Goal: Task Accomplishment & Management: Complete application form

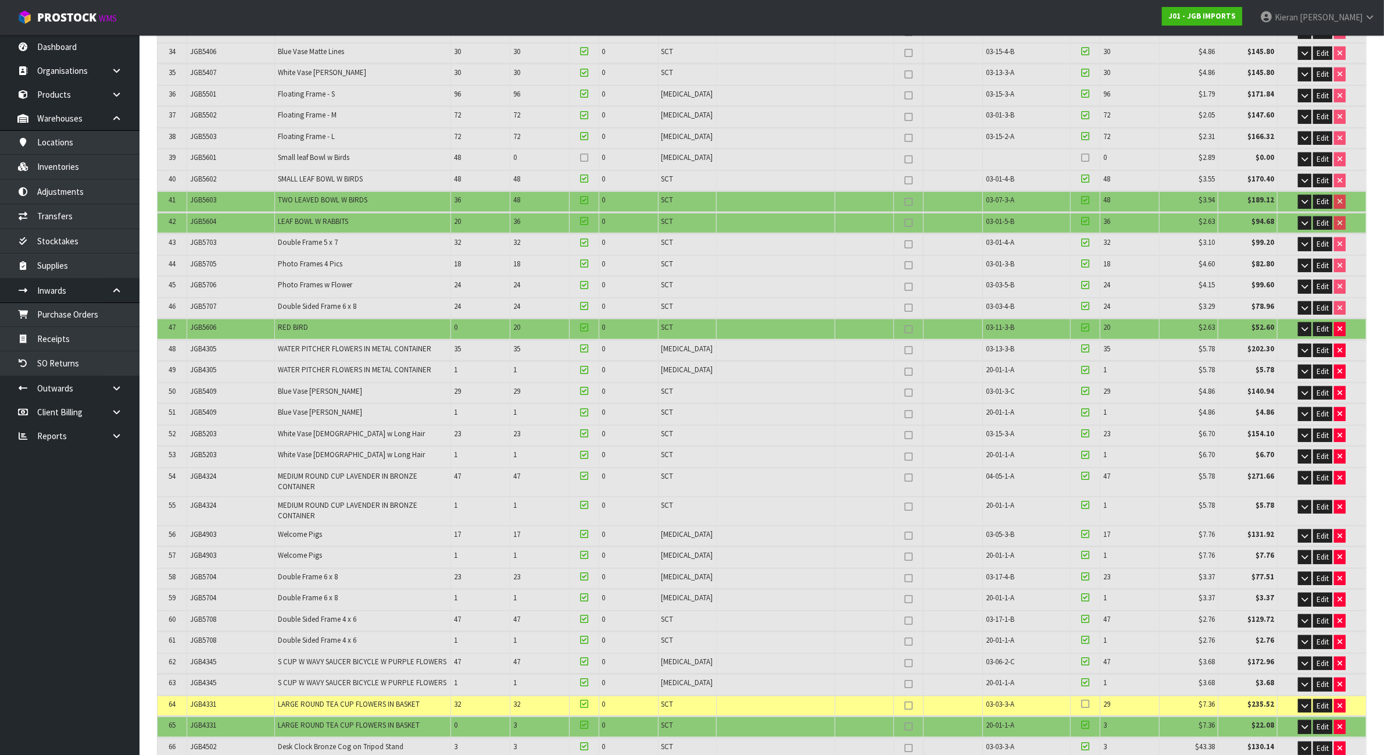
scroll to position [710, 0]
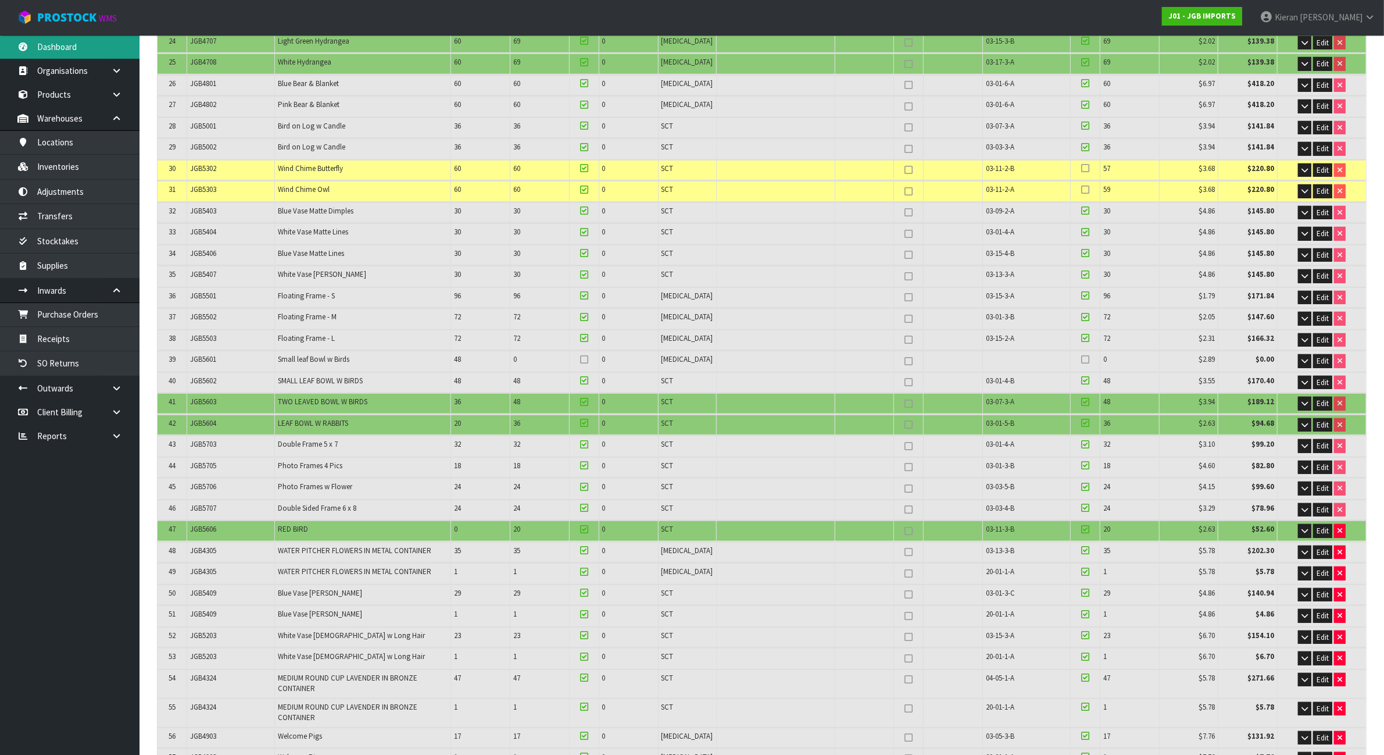
drag, startPoint x: 79, startPoint y: 41, endPoint x: 72, endPoint y: 17, distance: 25.0
click at [79, 41] on link "Dashboard" at bounding box center [70, 47] width 140 height 24
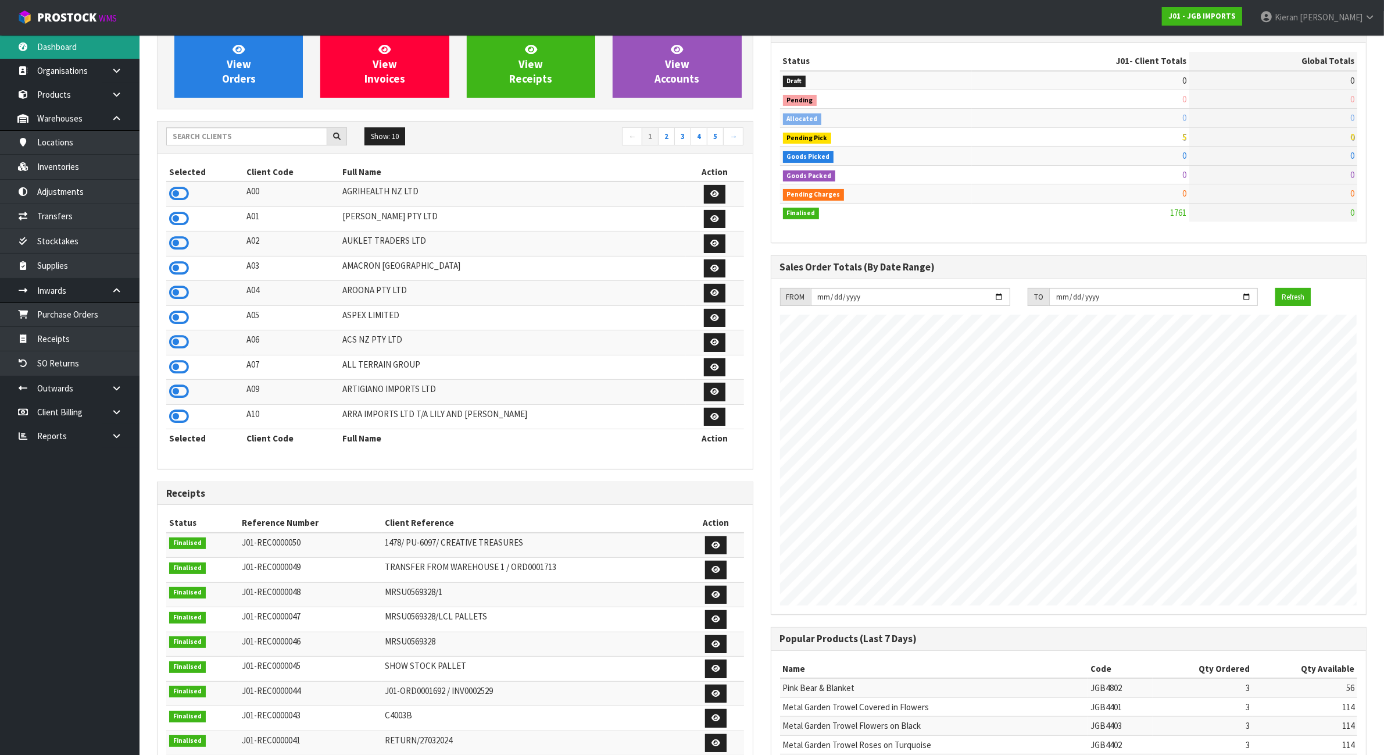
scroll to position [884, 613]
click at [274, 145] on input "text" at bounding box center [246, 136] width 161 height 18
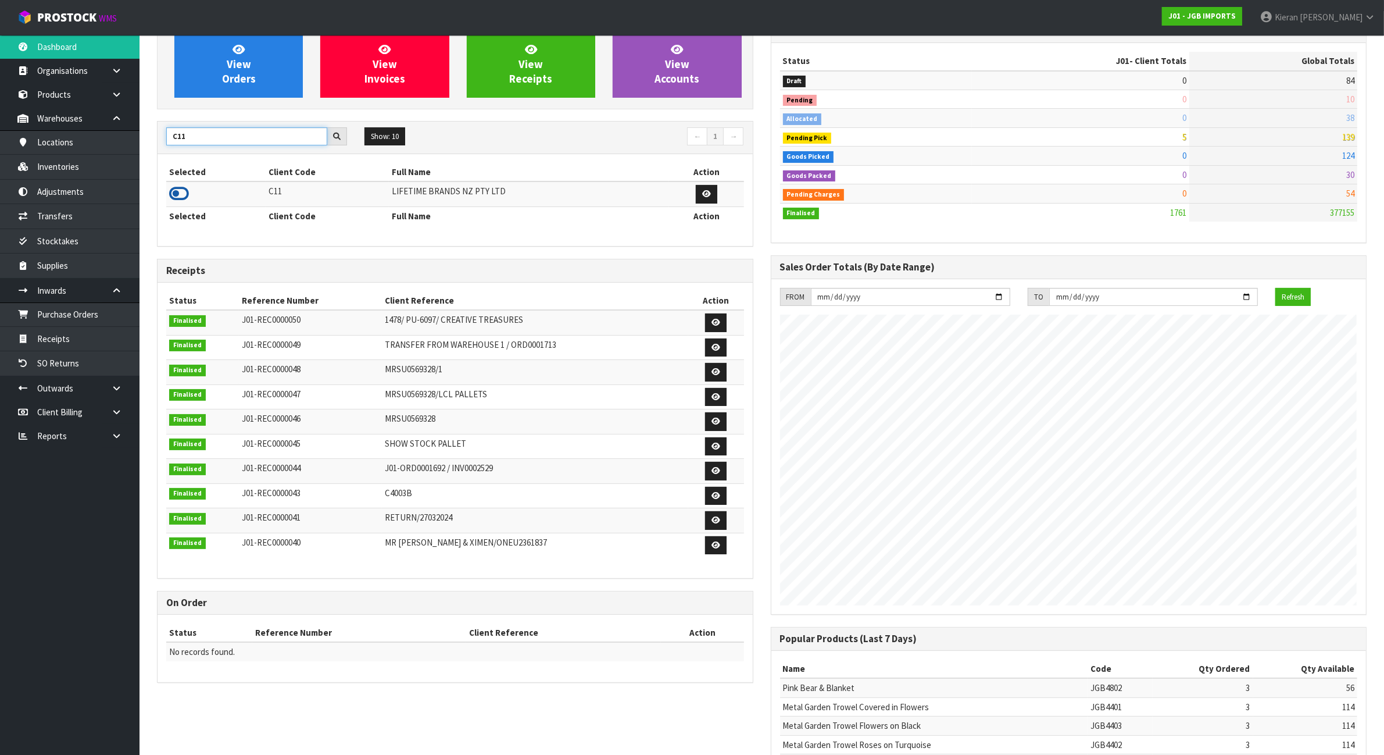
type input "C11"
click at [178, 194] on icon at bounding box center [179, 193] width 20 height 17
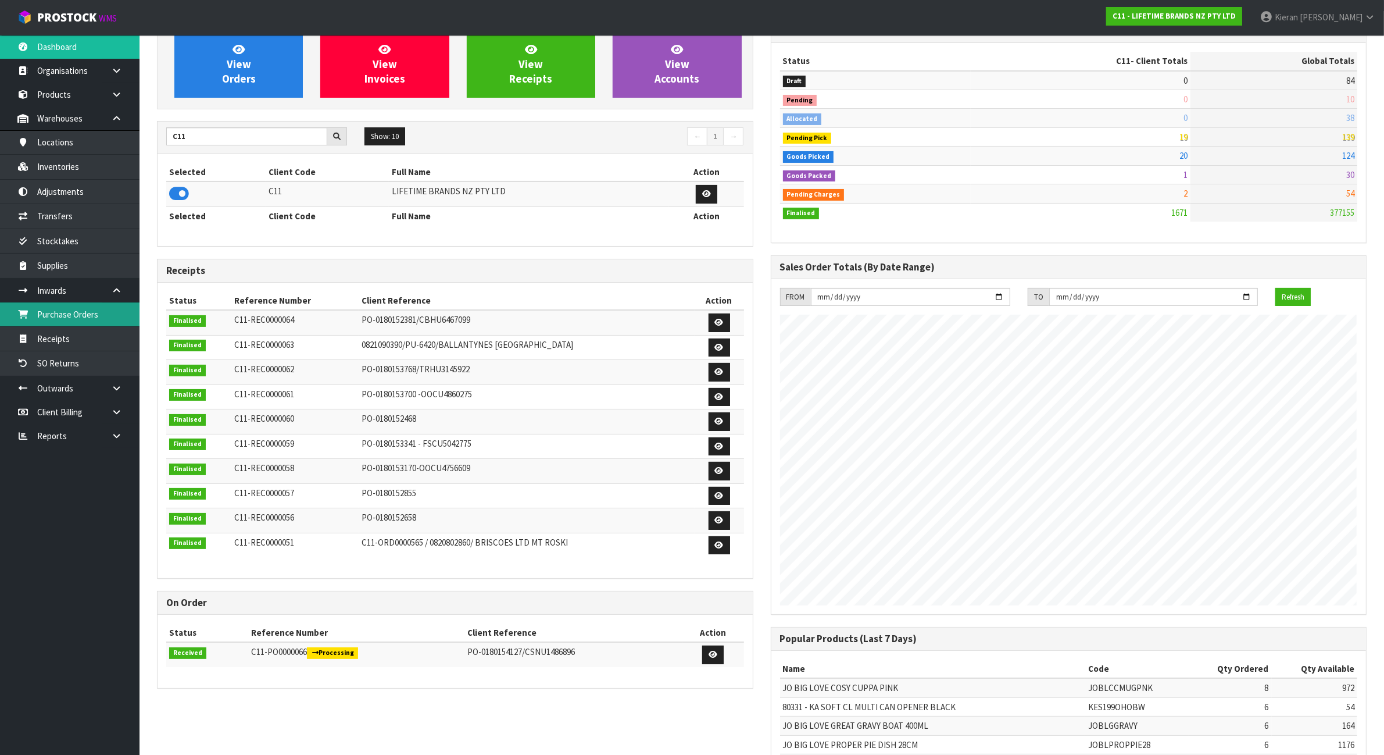
click at [101, 314] on link "Purchase Orders" at bounding box center [70, 314] width 140 height 24
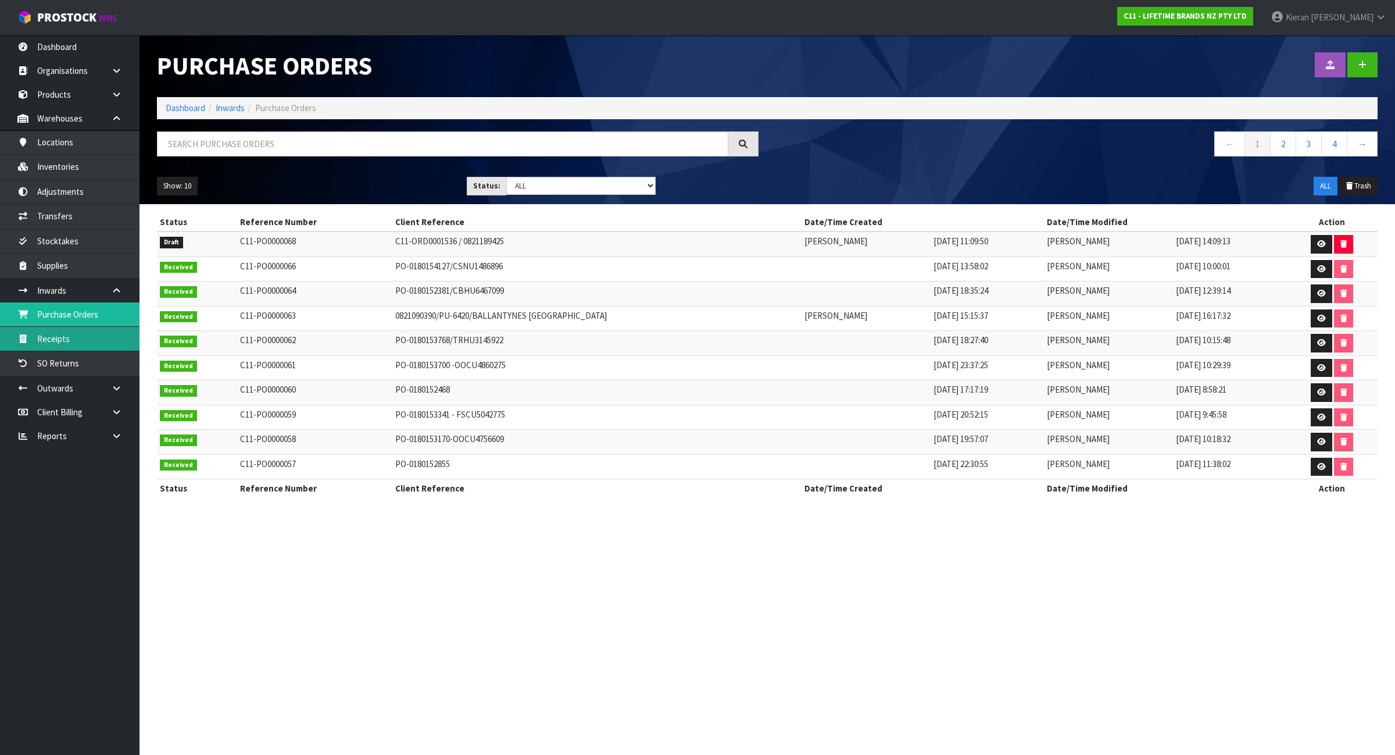
click at [92, 346] on link "Receipts" at bounding box center [70, 339] width 140 height 24
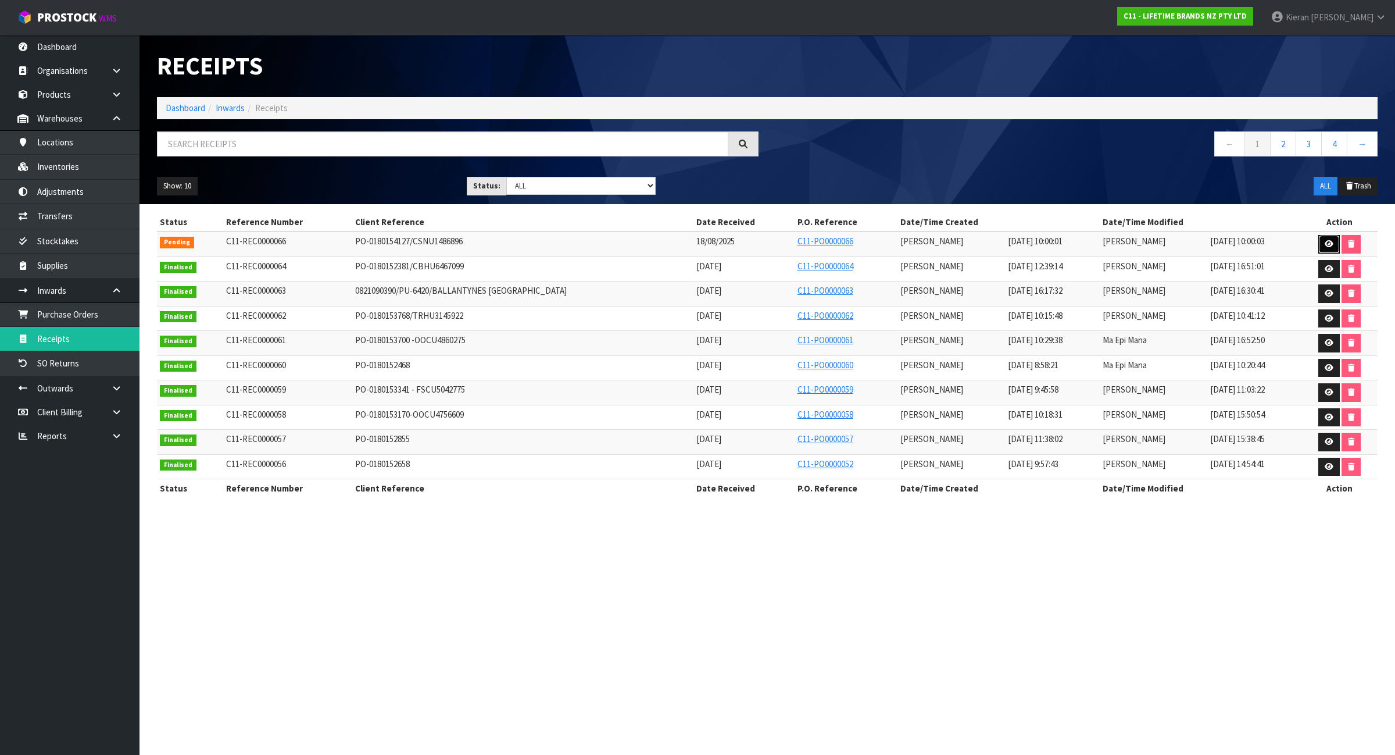
click at [1329, 243] on icon at bounding box center [1329, 244] width 9 height 8
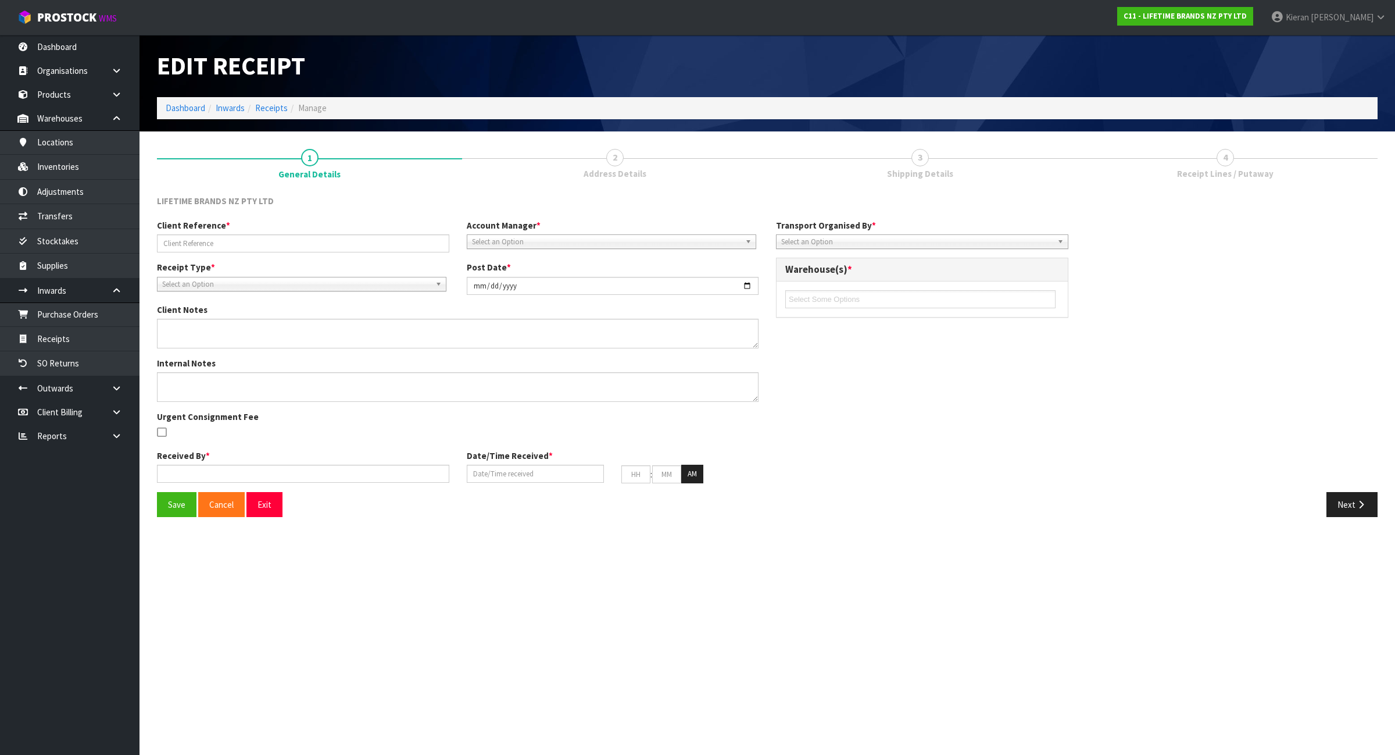
type input "PO-0180154127/CSNU1486896"
type input "[DATE]"
type textarea "PURCHASE ORDER: 4500344047-000010 CONTAINER NUMBER-CSNU1486896"
type textarea "CONTAINER NUMBER-CSNU1486896-756 CARTONS"
type input "[PERSON_NAME]"
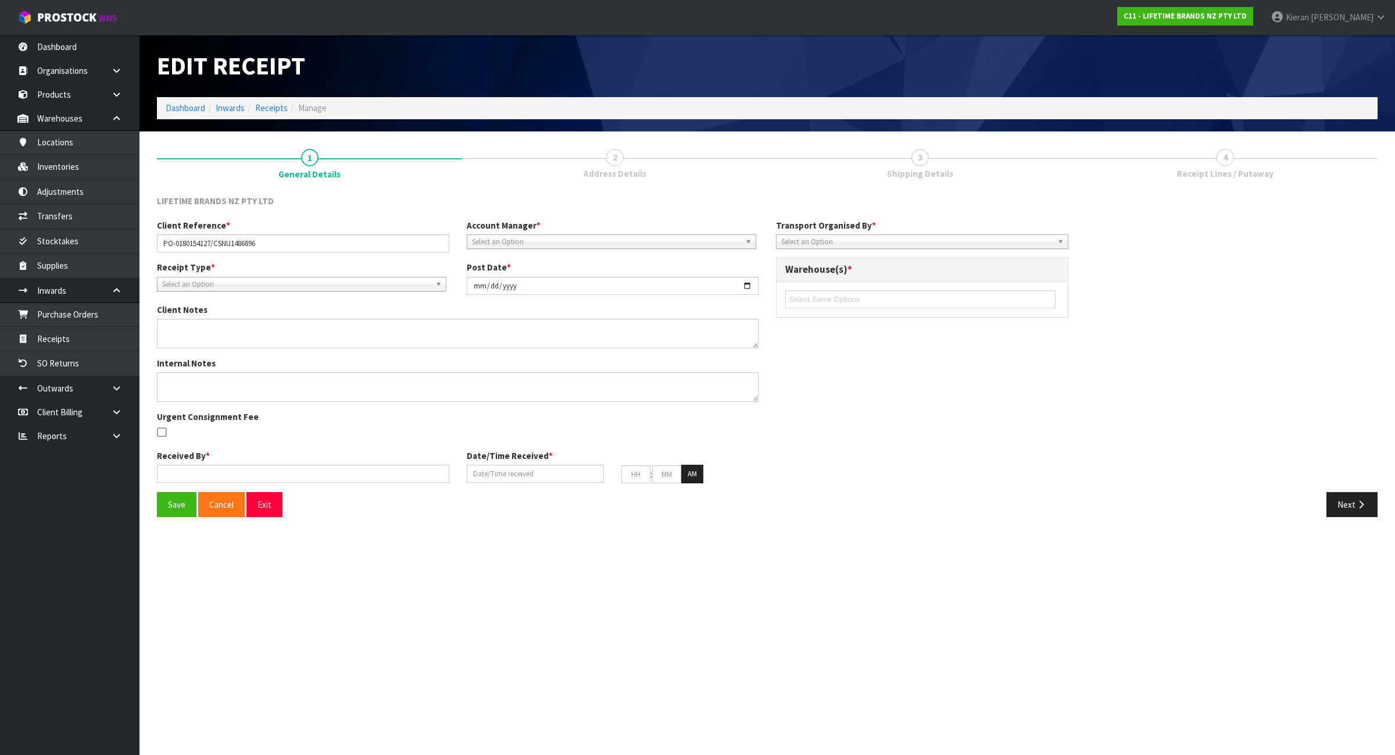
type input "18/08/2025"
type input "10"
type input "00"
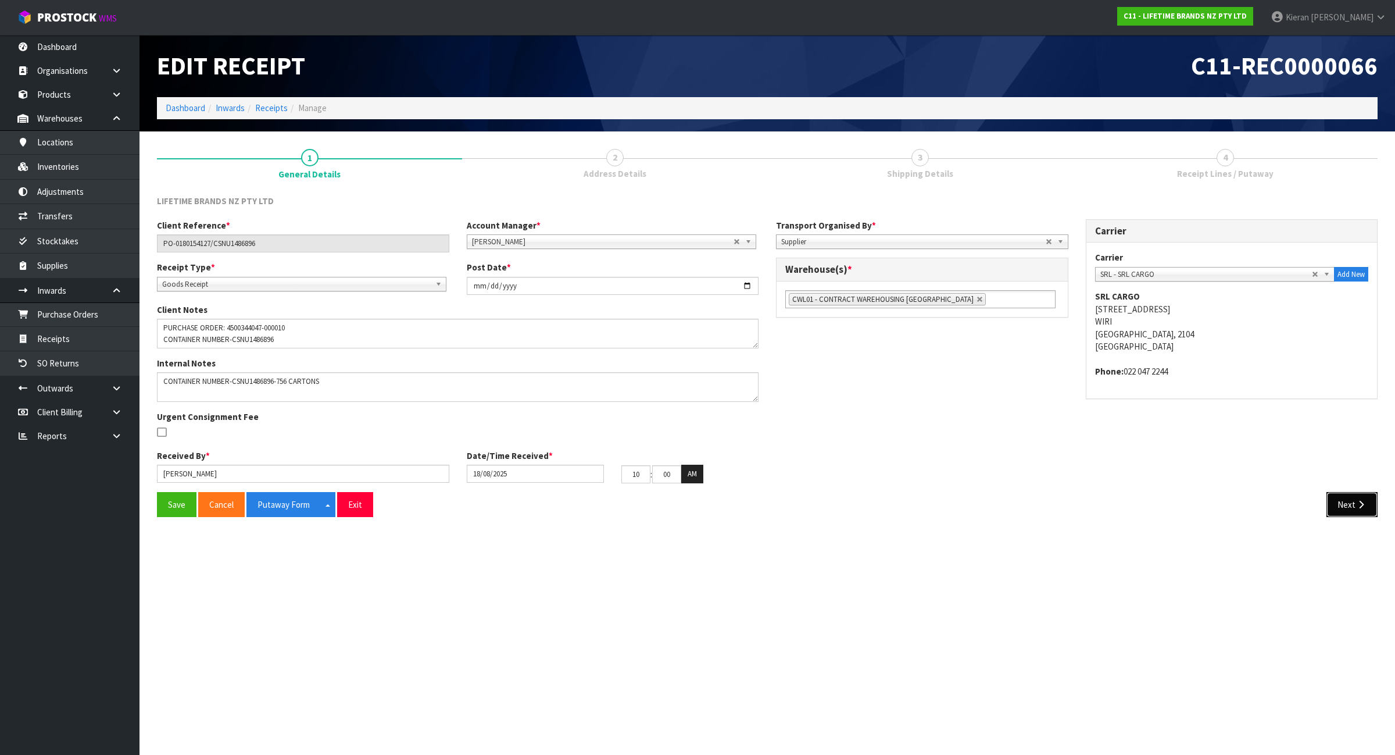
click at [1356, 508] on icon "button" at bounding box center [1361, 504] width 11 height 9
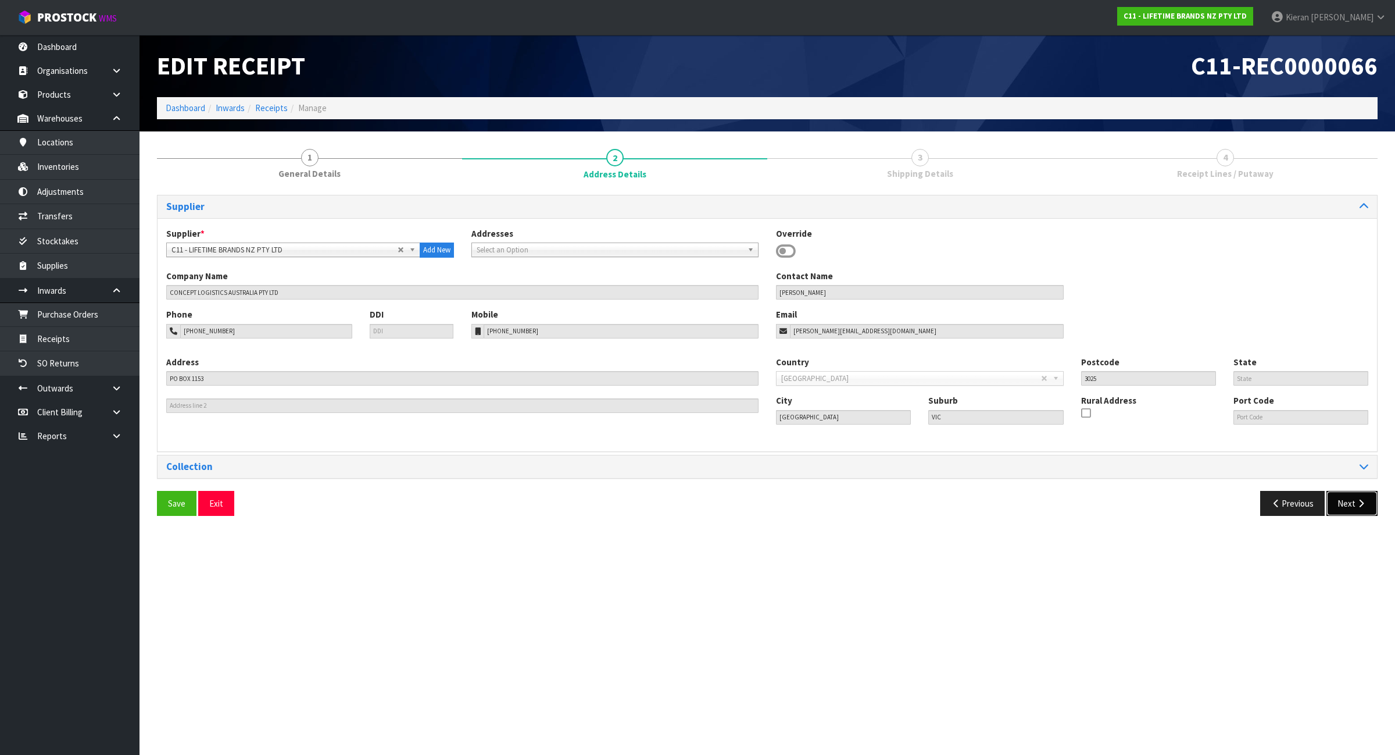
click at [1352, 504] on button "Next" at bounding box center [1352, 503] width 51 height 25
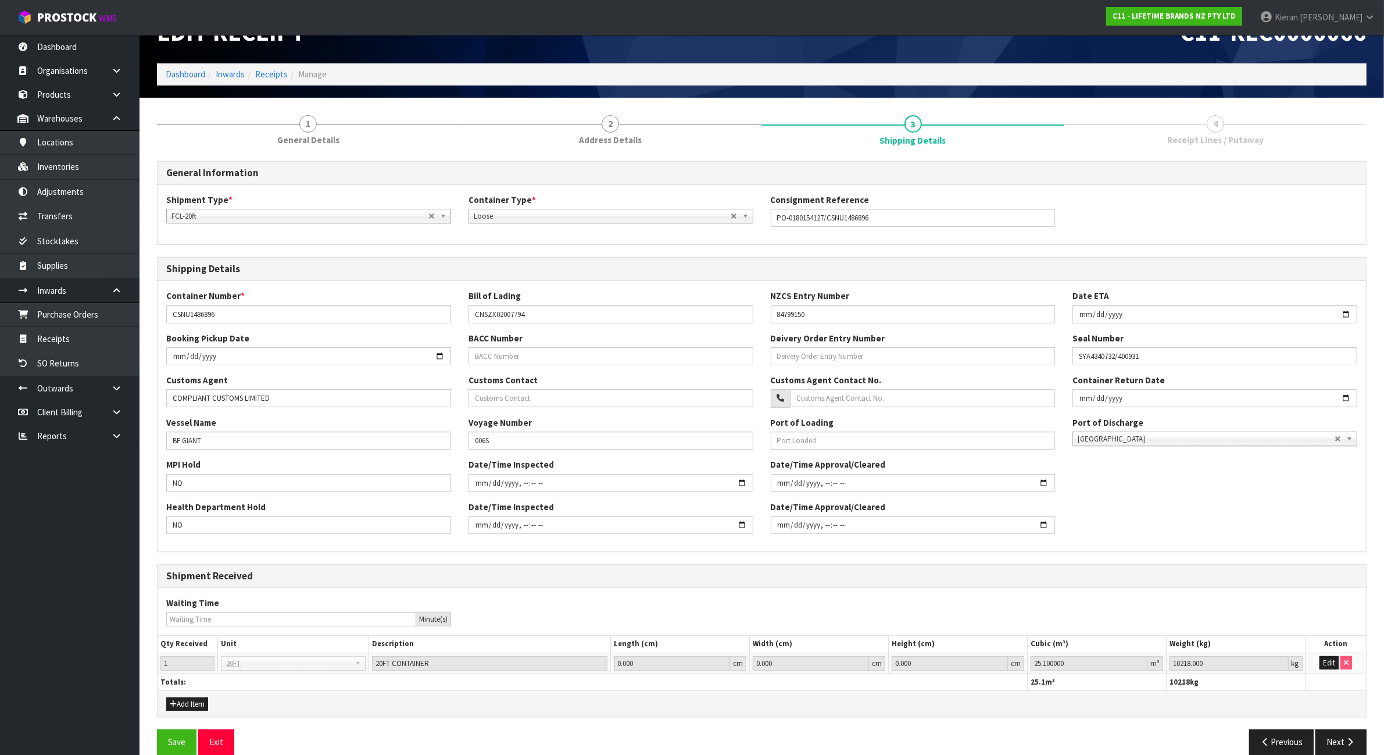
scroll to position [53, 0]
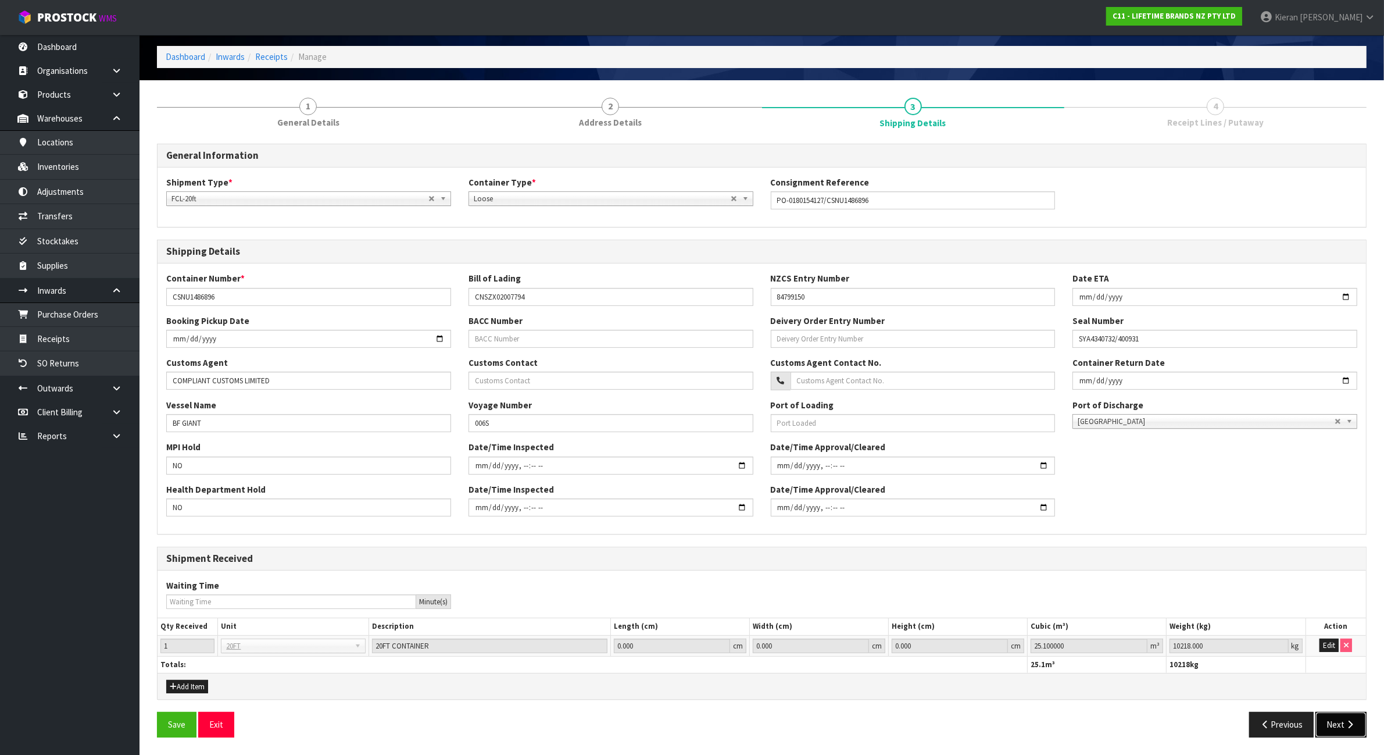
click at [1332, 712] on button "Next" at bounding box center [1341, 724] width 51 height 25
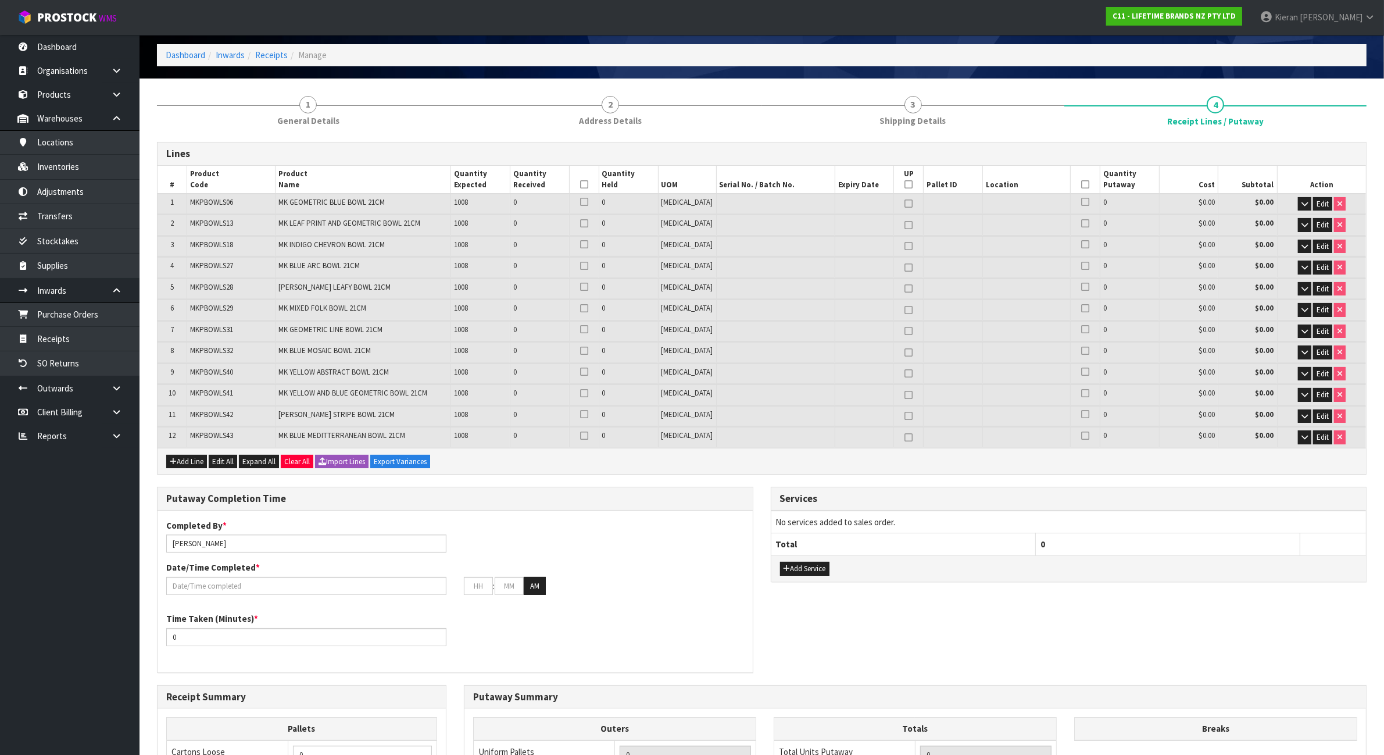
click at [201, 201] on span "MKPBOWLS06" at bounding box center [211, 202] width 43 height 10
copy span "MKPBOWLS06"
click at [202, 223] on span "MKPBOWLS13" at bounding box center [211, 223] width 43 height 10
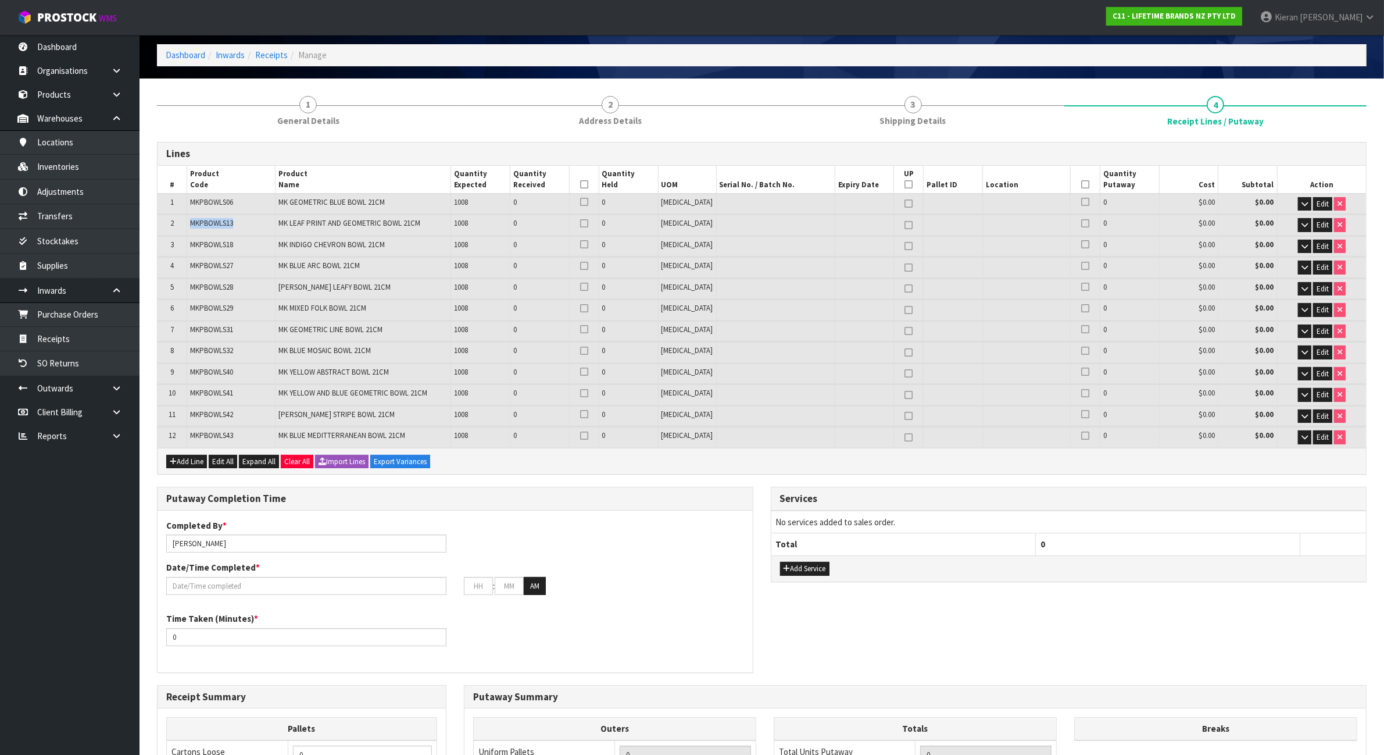
copy span "MKPBOWLS13"
click at [205, 251] on td "MKPBOWLS18" at bounding box center [231, 246] width 88 height 20
copy span "MKPBOWLS18"
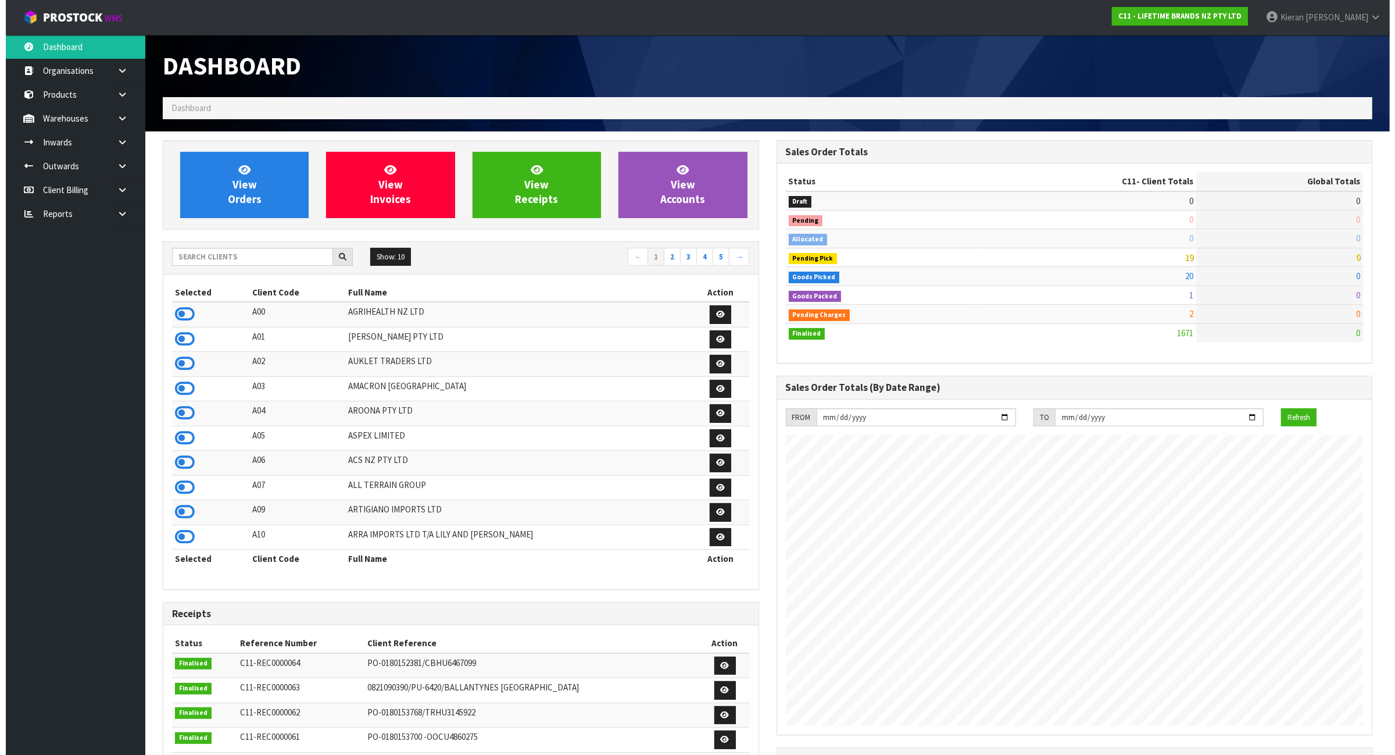
scroll to position [884, 613]
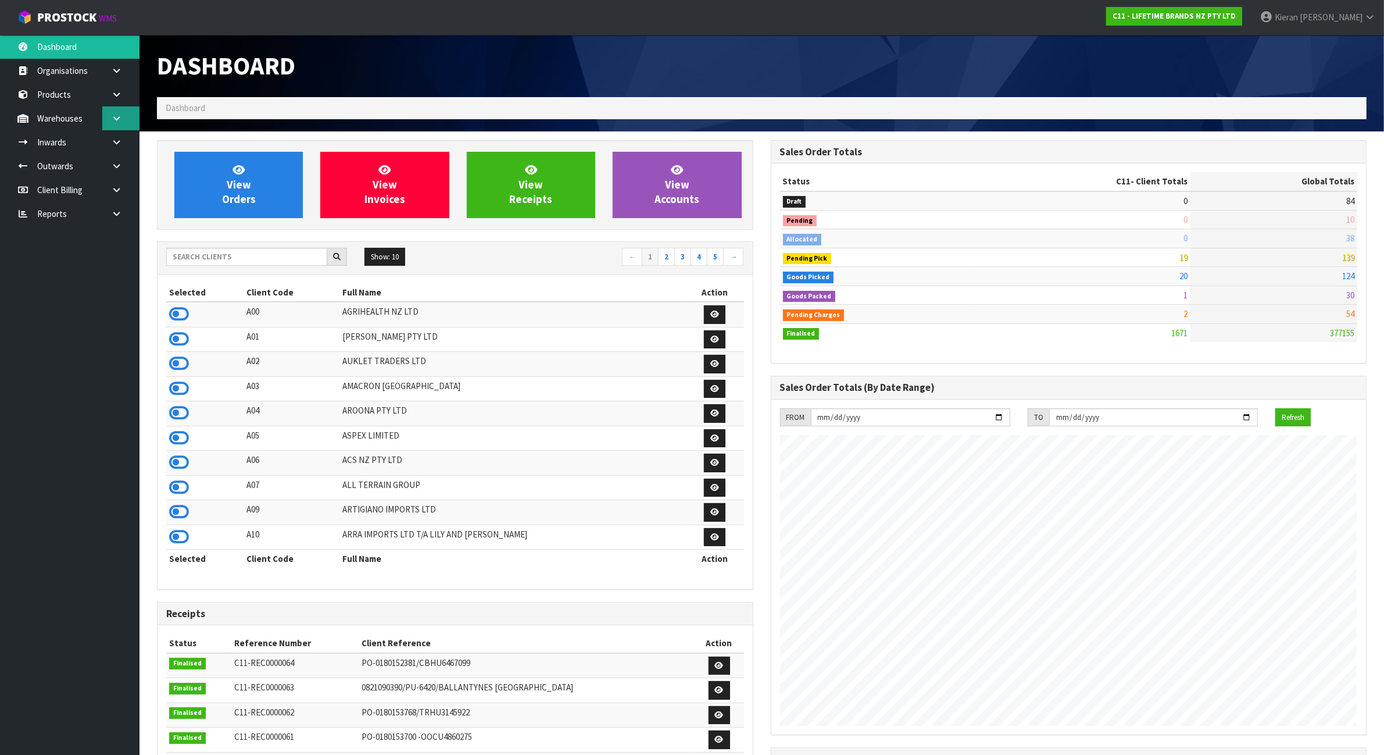
click at [129, 117] on link at bounding box center [120, 118] width 37 height 24
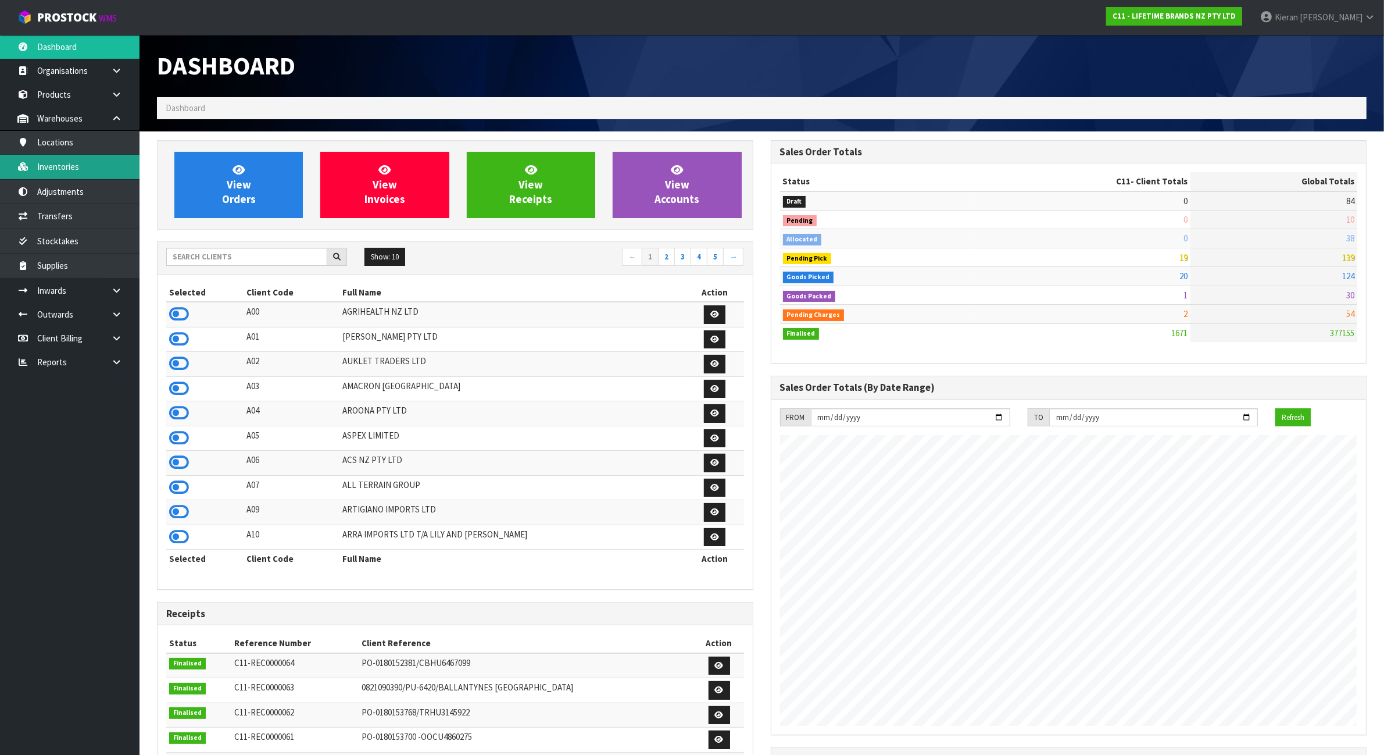
click at [126, 164] on link "Inventories" at bounding box center [70, 167] width 140 height 24
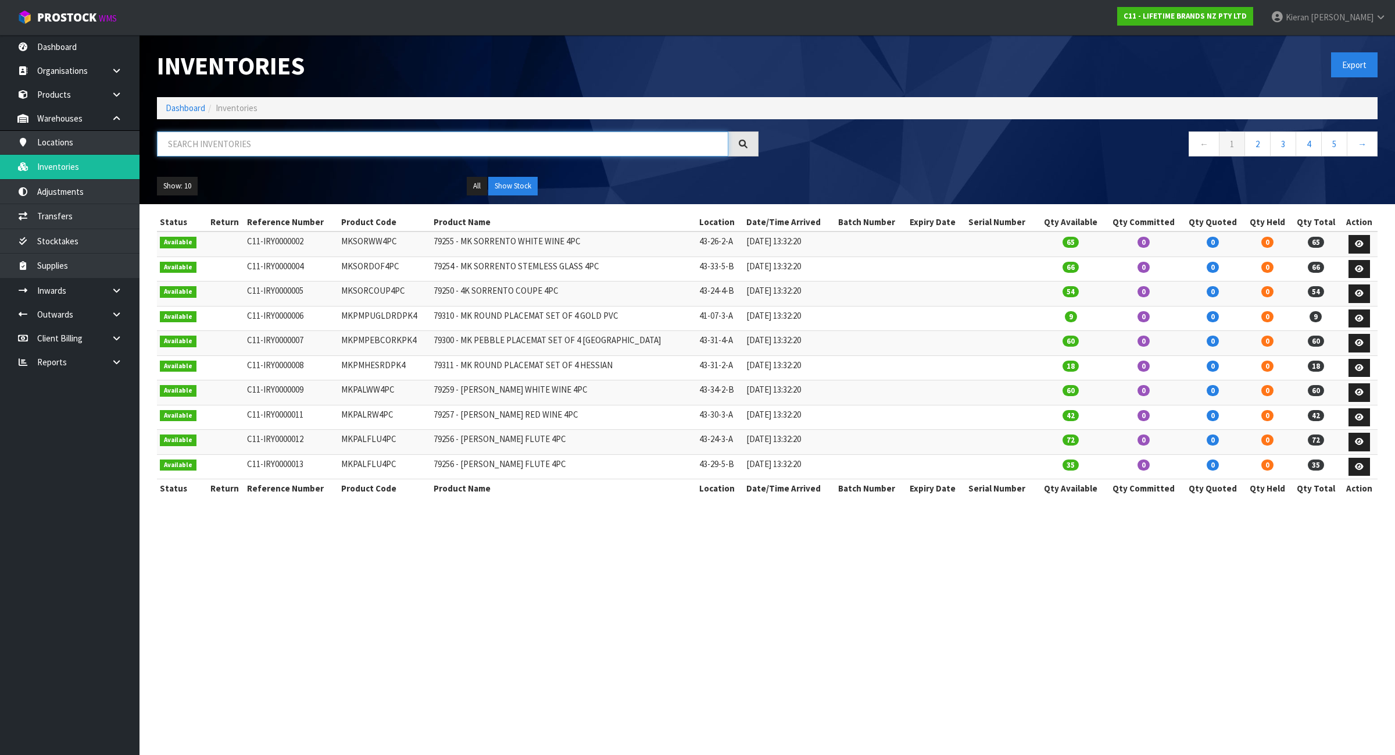
click at [712, 150] on input "text" at bounding box center [442, 143] width 571 height 25
paste input "MKPBOWLS06"
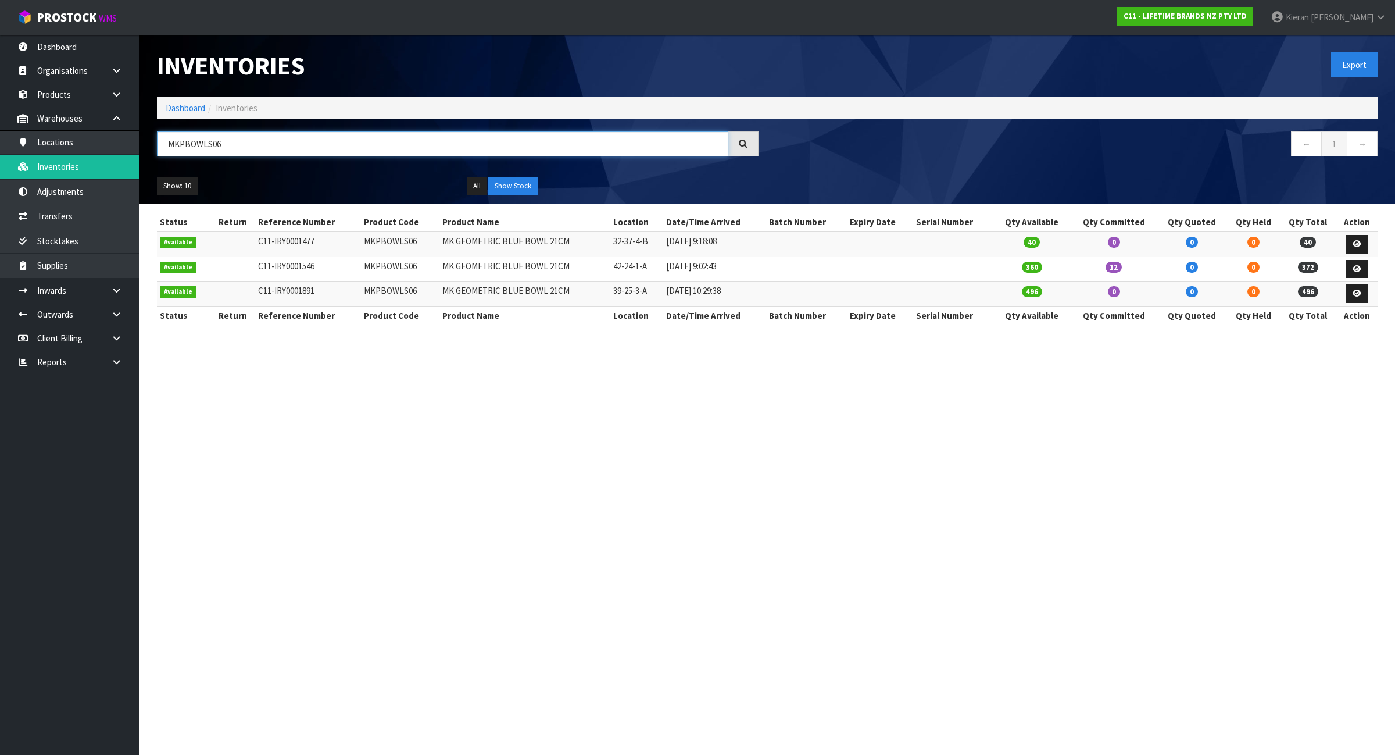
click at [646, 138] on input "MKPBOWLS06" at bounding box center [442, 143] width 571 height 25
paste input "13"
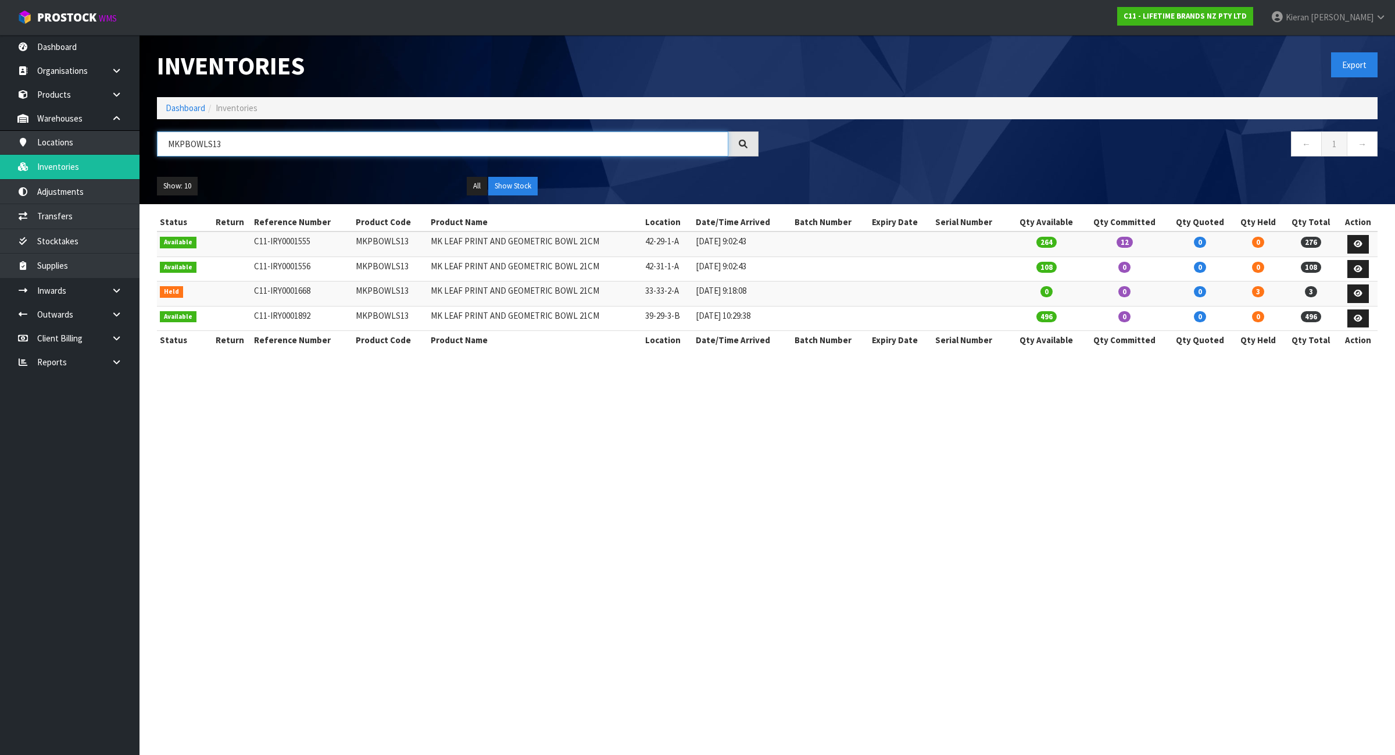
click at [702, 141] on input "MKPBOWLS13" at bounding box center [442, 143] width 571 height 25
paste input "8"
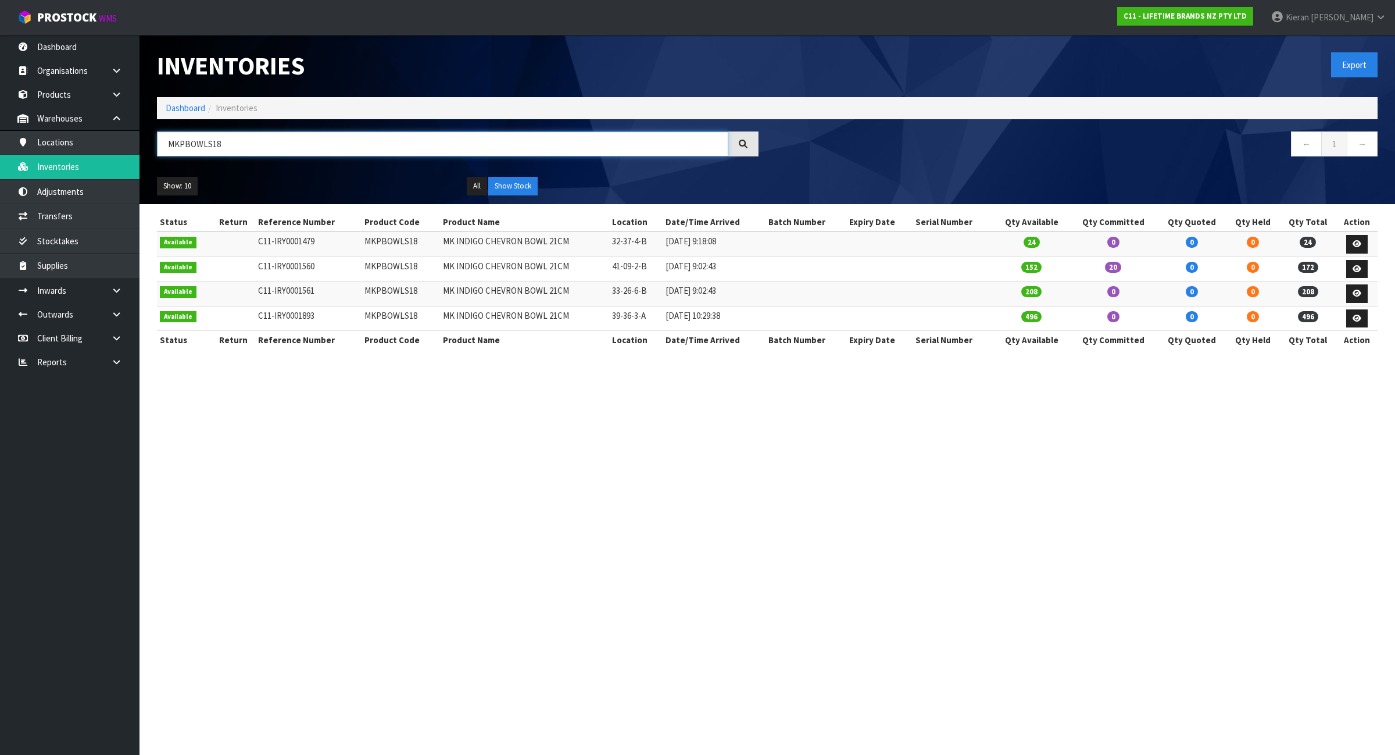
type input "MKPBOWLS18"
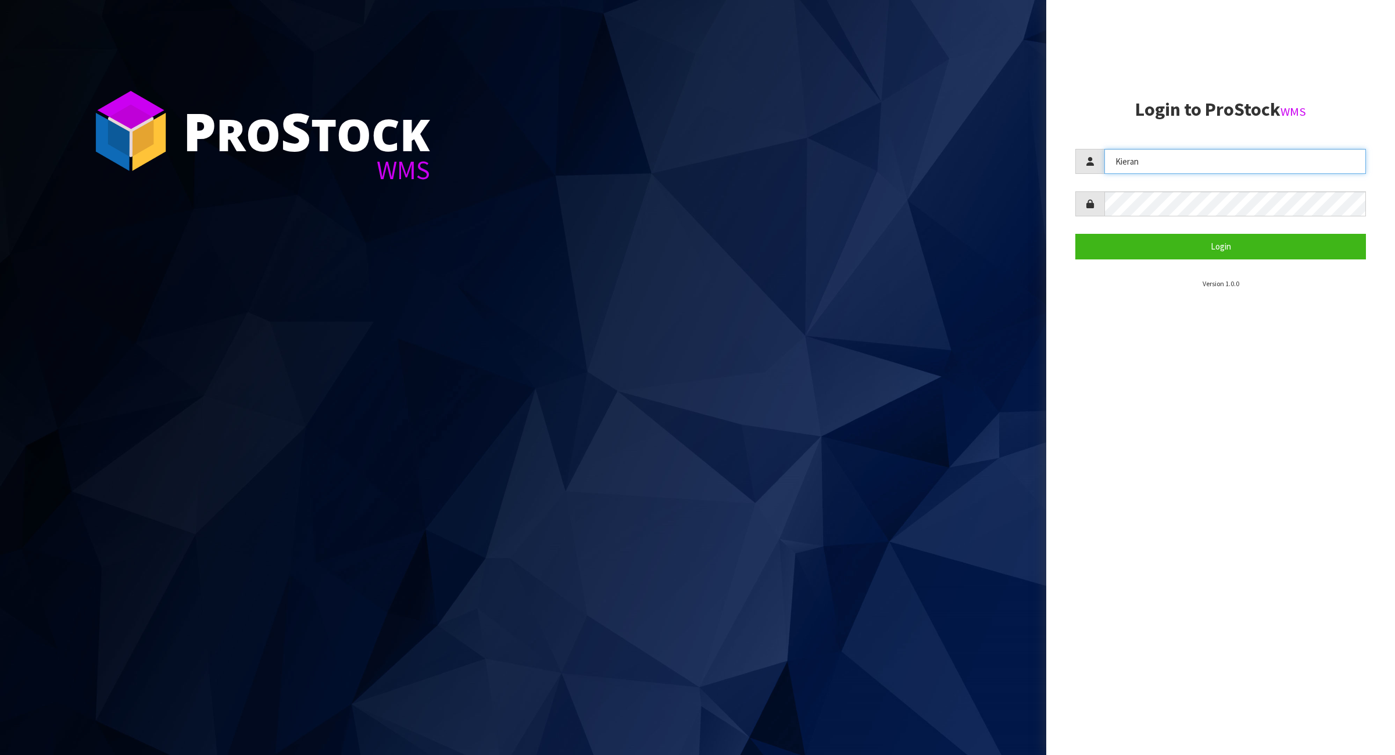
drag, startPoint x: 1236, startPoint y: 154, endPoint x: 955, endPoint y: 256, distance: 298.7
click at [955, 256] on div "P ro S tock WMS Login to ProStock WMS Kieran Login Version 1.0.0" at bounding box center [697, 377] width 1395 height 755
drag, startPoint x: 1184, startPoint y: 155, endPoint x: 942, endPoint y: 247, distance: 258.2
click at [942, 246] on div "P ro S tock WMS Login to ProStock WMS KARLENE Login Version 1.0.0" at bounding box center [697, 377] width 1395 height 755
type input "James"
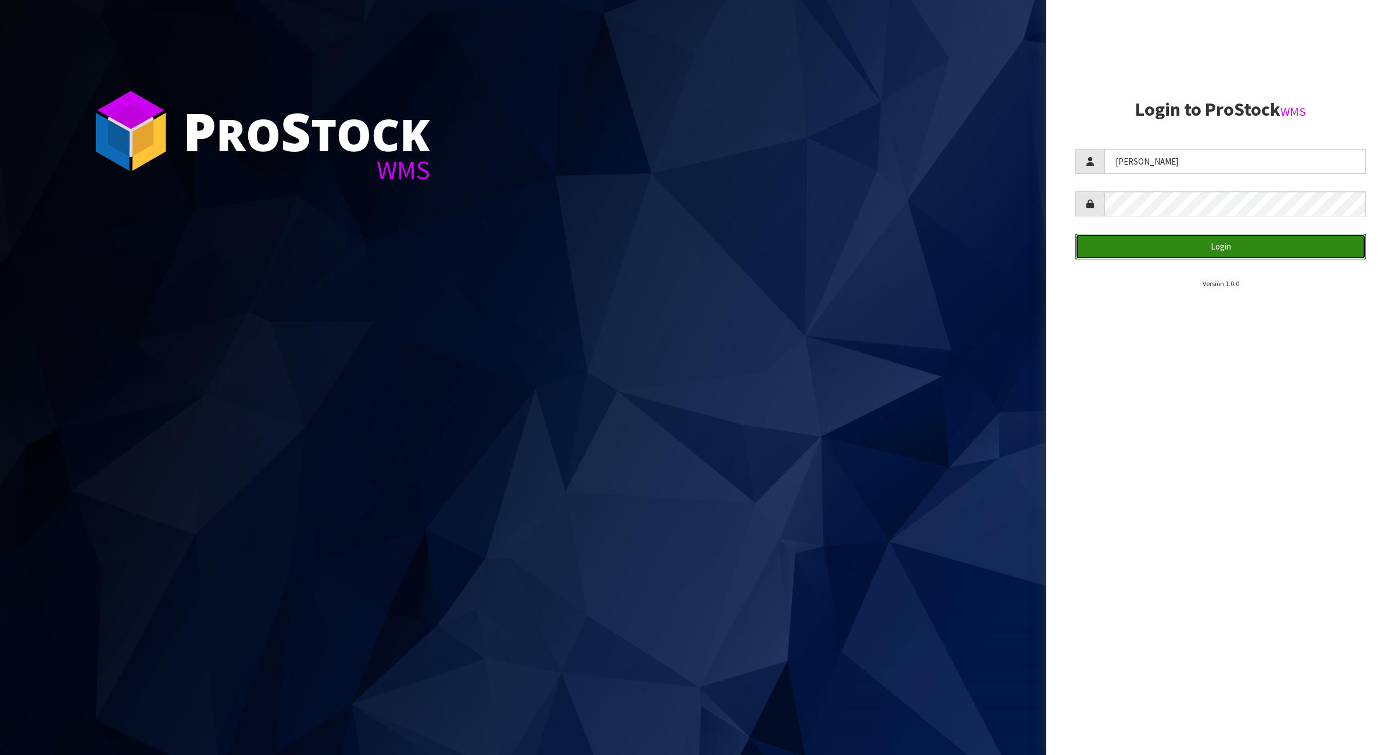
click at [1196, 250] on button "Login" at bounding box center [1220, 246] width 291 height 25
